Goal: Information Seeking & Learning: Learn about a topic

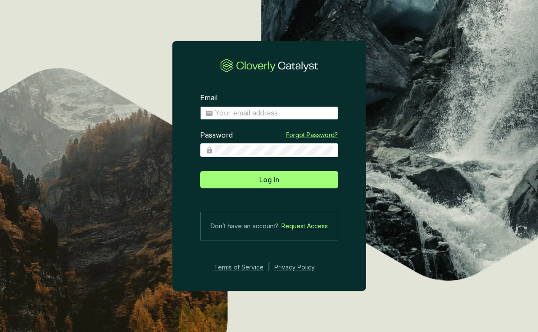
click at [253, 106] on span at bounding box center [269, 113] width 138 height 14
click at [253, 115] on input "Email" at bounding box center [274, 113] width 118 height 10
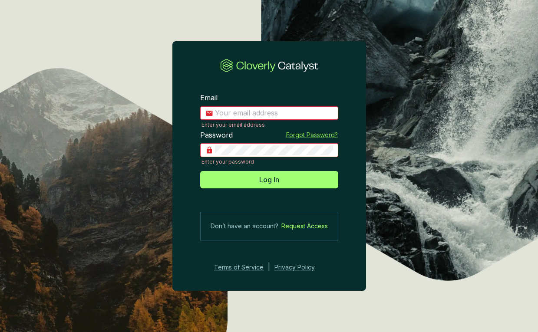
type input "hedda@planboo.eco"
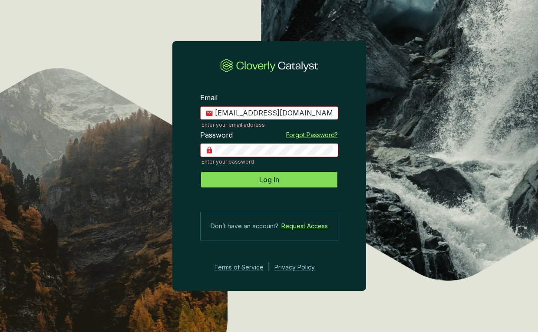
click at [256, 184] on button "Log In" at bounding box center [269, 179] width 138 height 17
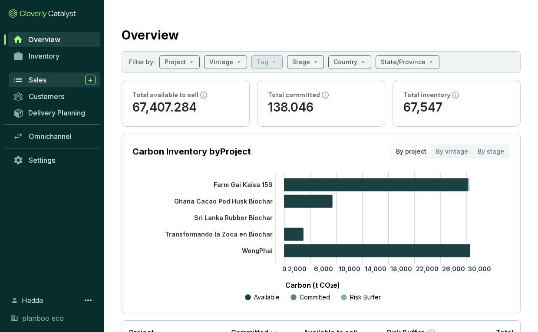
click at [46, 82] on span "Sales" at bounding box center [38, 80] width 18 height 9
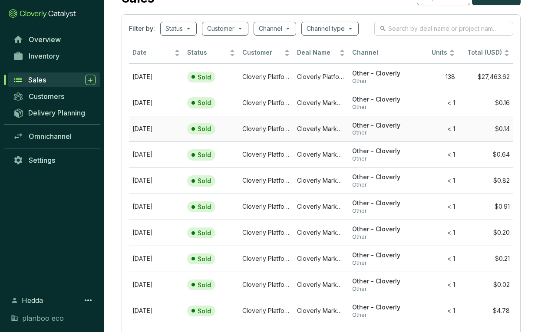
scroll to position [36, 0]
click at [59, 55] on span "Inventory" at bounding box center [44, 56] width 31 height 9
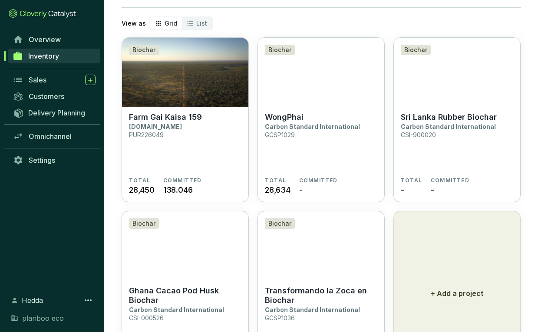
scroll to position [45, 0]
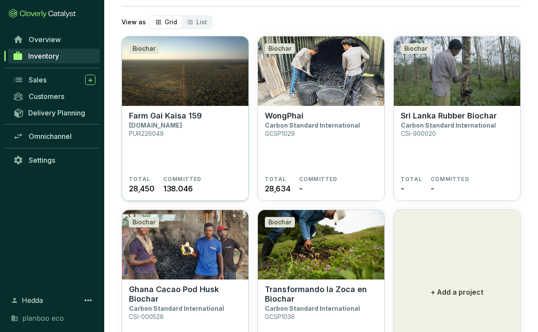
click at [195, 94] on img at bounding box center [185, 70] width 126 height 69
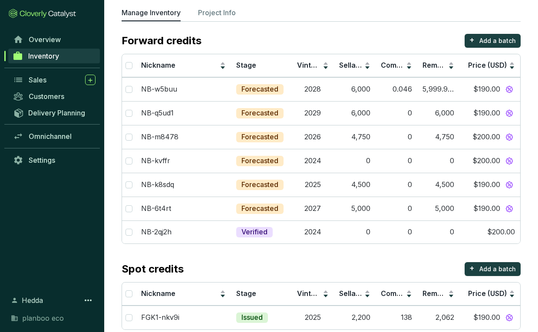
scroll to position [68, 0]
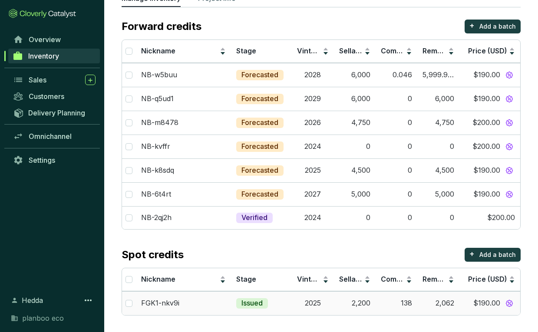
click at [404, 302] on td "138" at bounding box center [396, 303] width 42 height 24
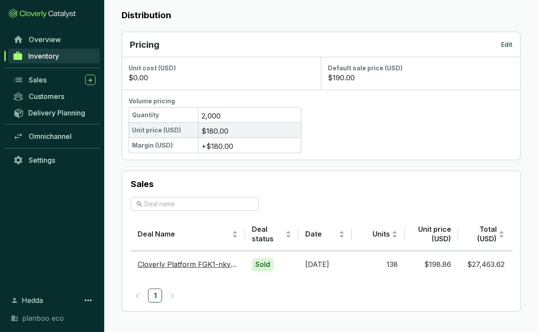
scroll to position [469, 0]
drag, startPoint x: 449, startPoint y: 263, endPoint x: 422, endPoint y: 263, distance: 27.3
click at [422, 263] on td "$198.86" at bounding box center [430, 264] width 53 height 27
click at [467, 268] on td "$27,463.62" at bounding box center [484, 264] width 53 height 27
drag, startPoint x: 504, startPoint y: 263, endPoint x: 367, endPoint y: 256, distance: 137.3
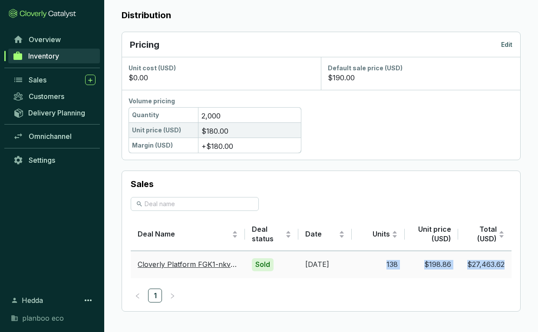
click at [367, 256] on tr "Cloverly Platform FGK1-nkv9i [DATE] Sold [DATE] 138 $198.86 $27,463.62" at bounding box center [321, 264] width 381 height 27
click at [392, 267] on td "138" at bounding box center [377, 264] width 53 height 27
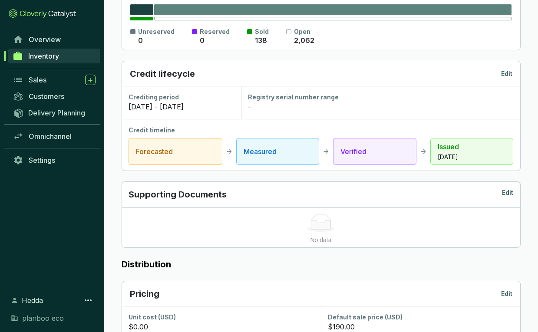
scroll to position [0, 0]
